Goal: Transaction & Acquisition: Subscribe to service/newsletter

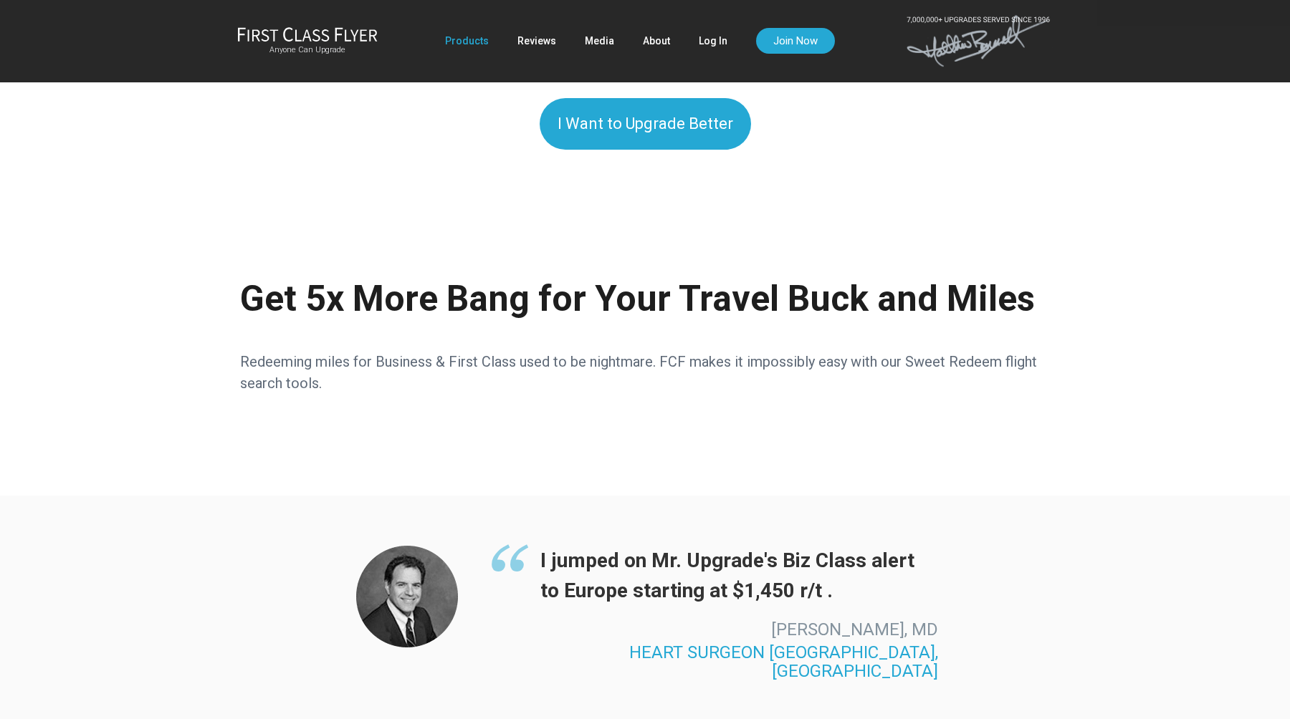
scroll to position [730, 0]
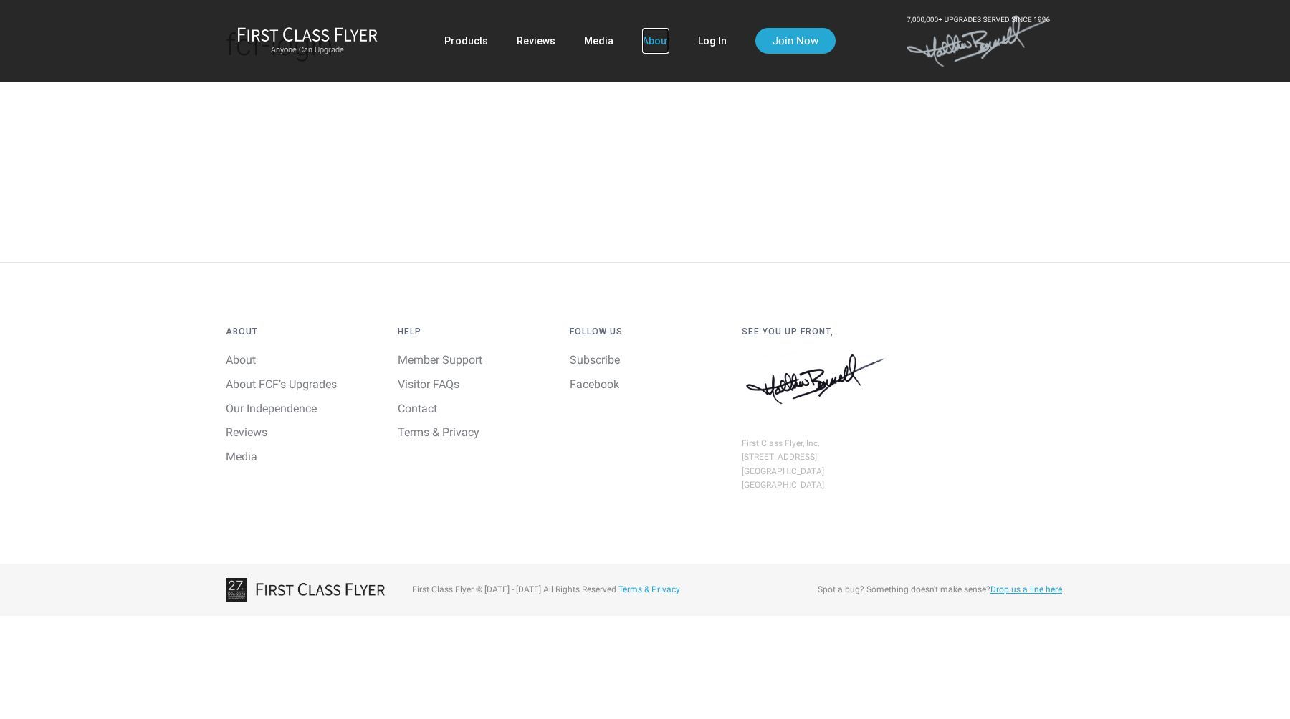
click at [657, 37] on link "About" at bounding box center [655, 41] width 27 height 26
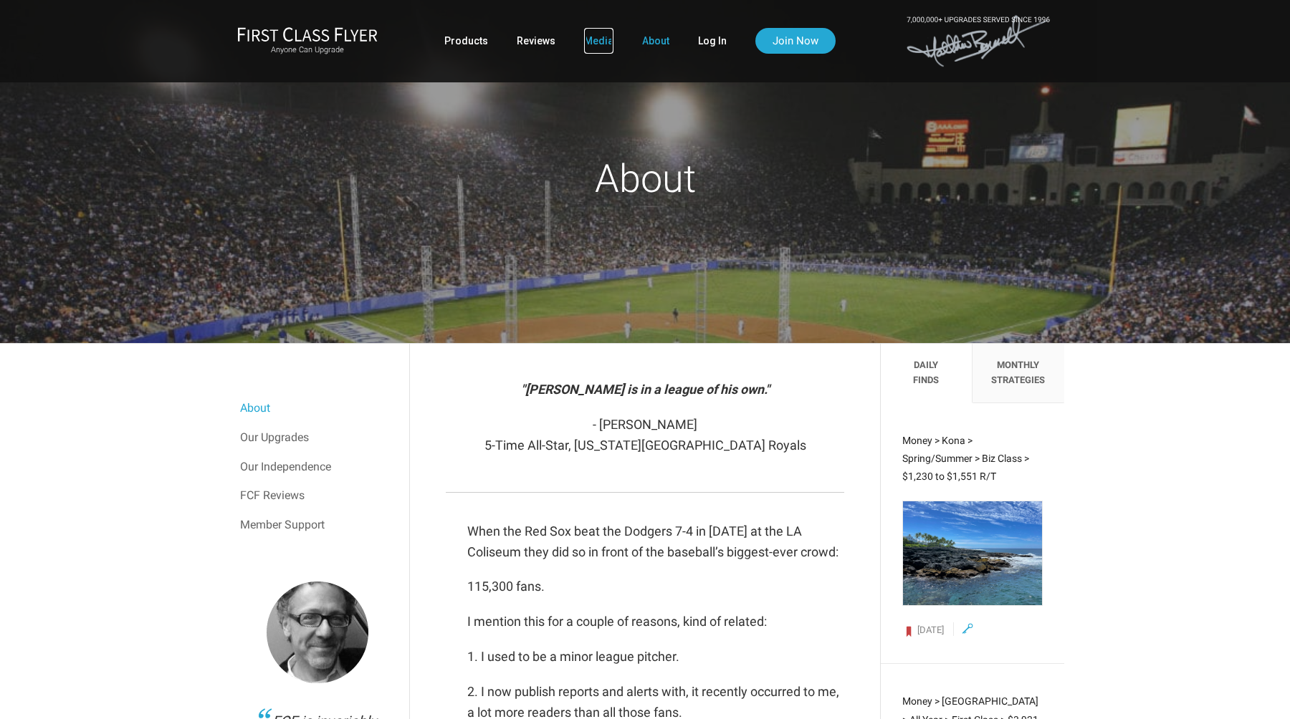
click at [597, 37] on link "Media" at bounding box center [598, 41] width 29 height 26
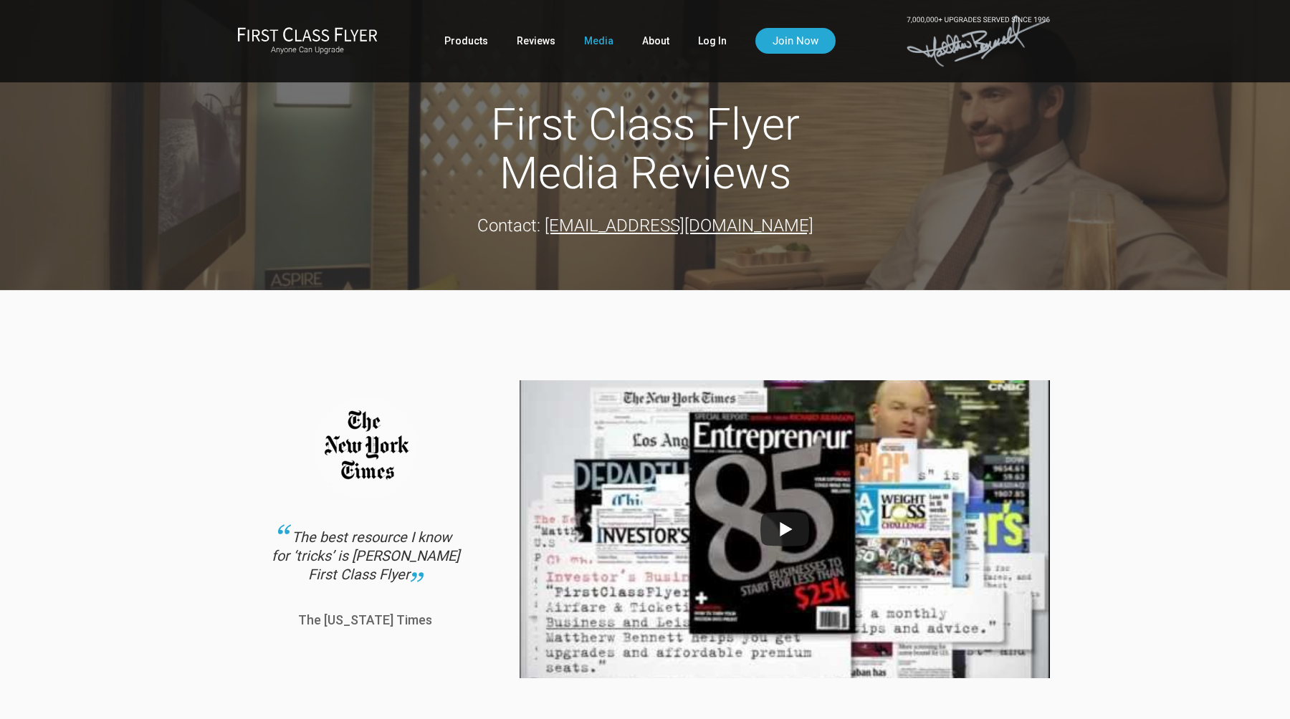
click at [561, 44] on ul "Products Reviews Media About Log In Join Now" at bounding box center [639, 41] width 391 height 26
click at [553, 44] on link "Reviews" at bounding box center [536, 41] width 39 height 26
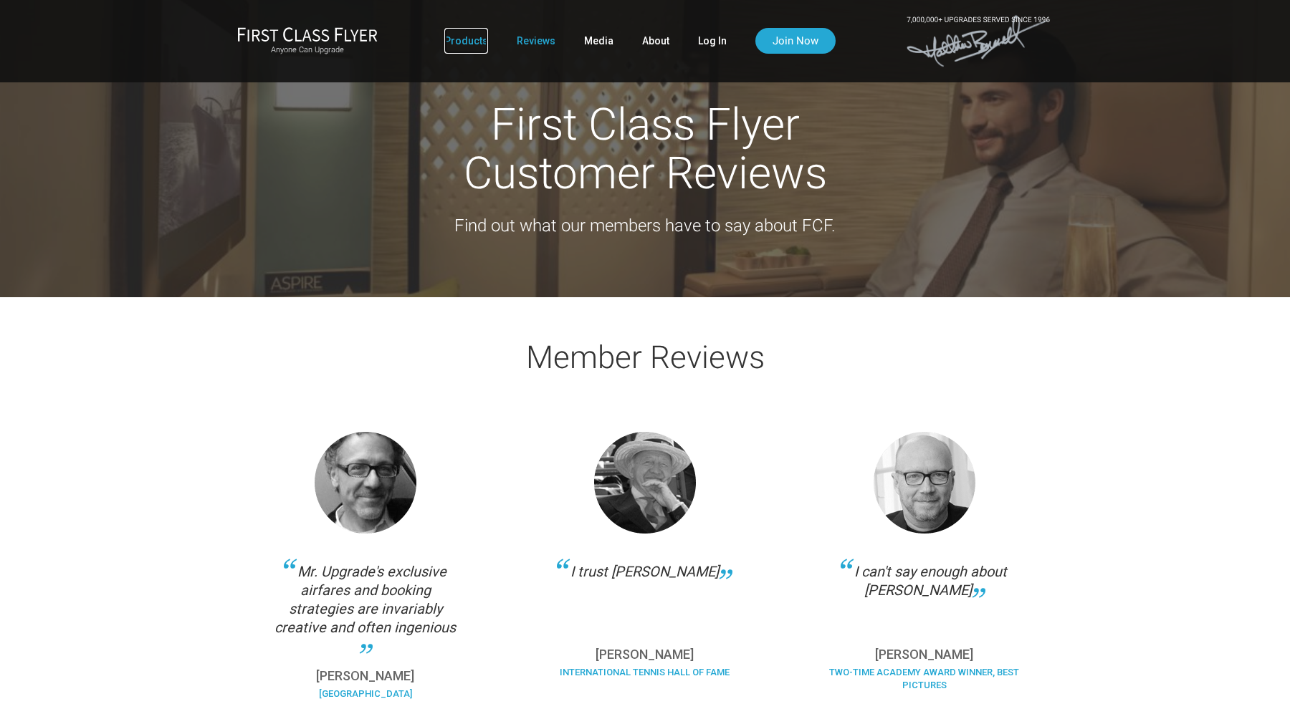
click at [472, 32] on link "Products" at bounding box center [466, 41] width 44 height 26
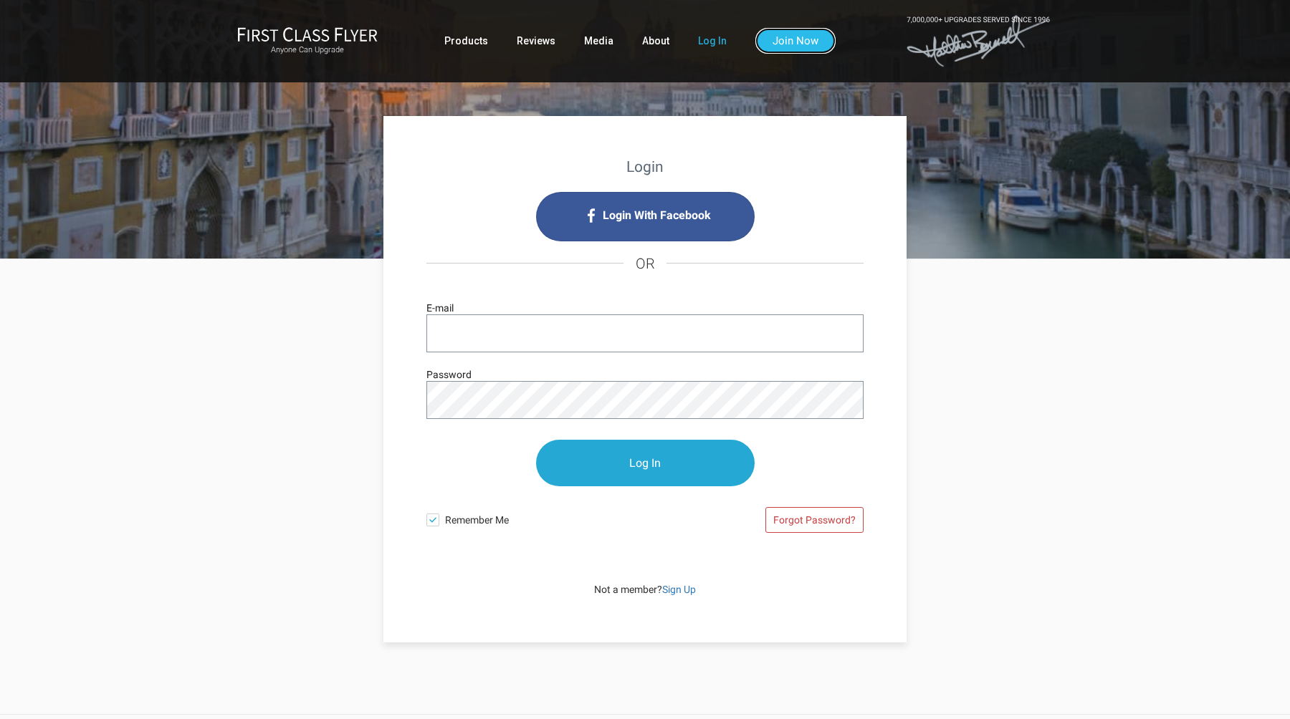
click at [798, 36] on link "Join Now" at bounding box center [795, 41] width 80 height 26
